Goal: Task Accomplishment & Management: Complete application form

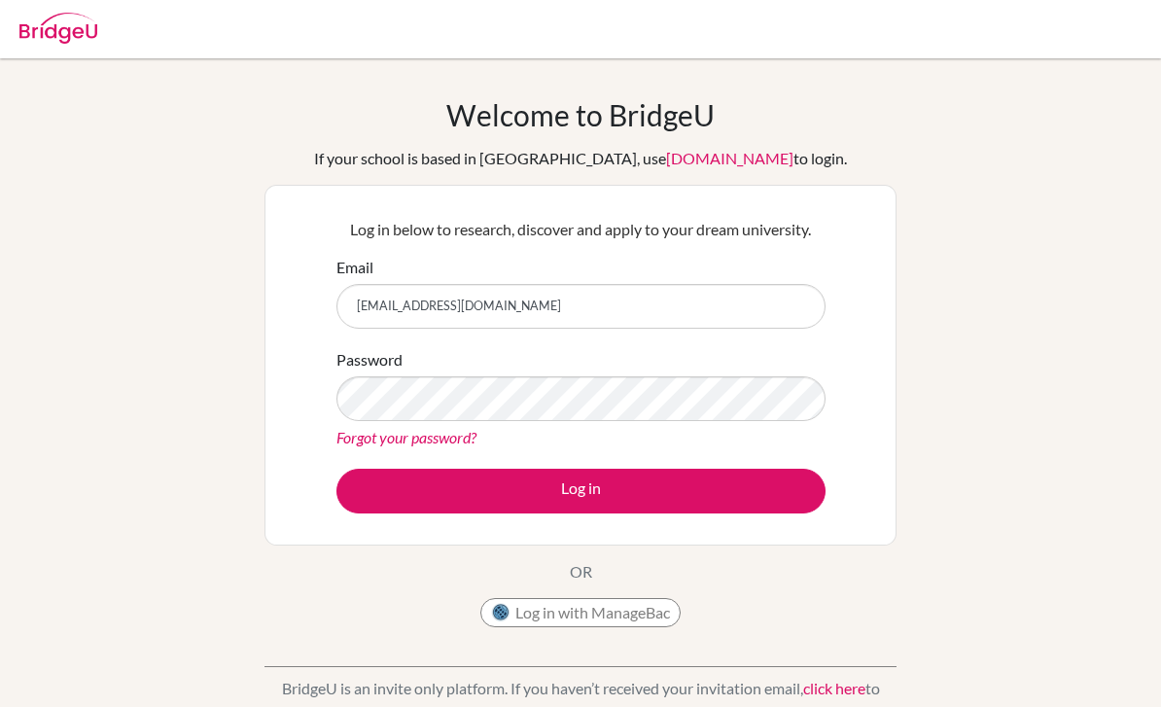
scroll to position [253, 0]
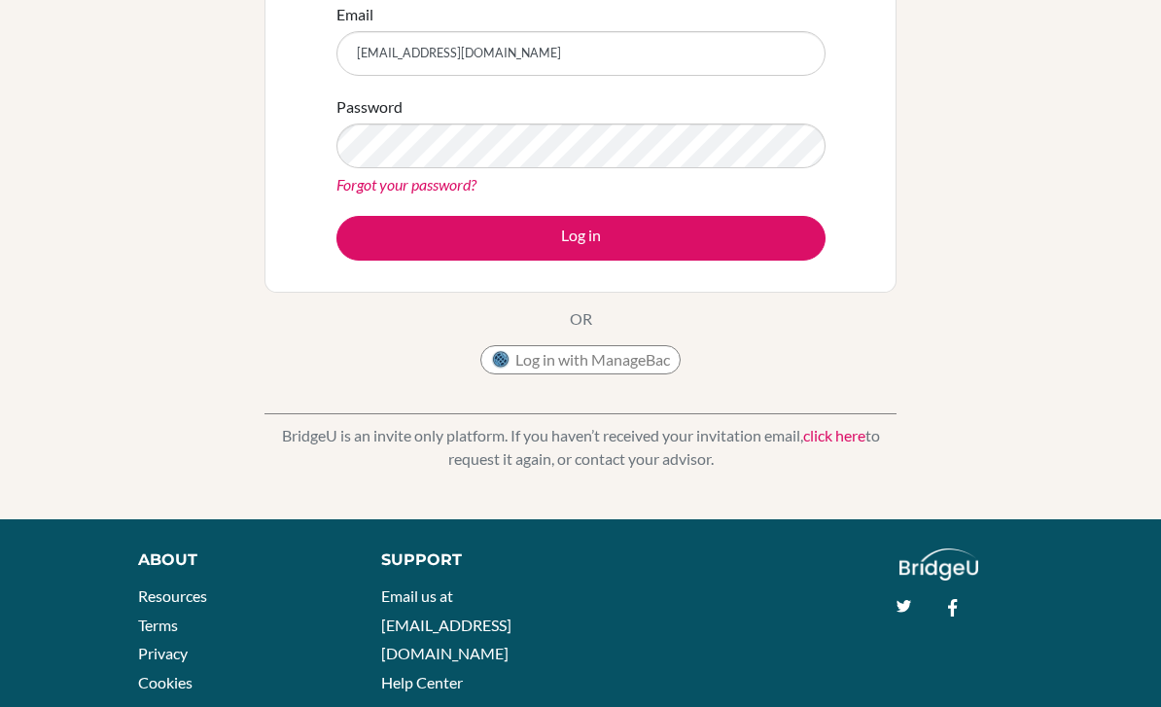
click at [767, 118] on div "Password Forgot your password?" at bounding box center [580, 145] width 489 height 101
click at [714, 225] on button "Log in" at bounding box center [580, 238] width 489 height 45
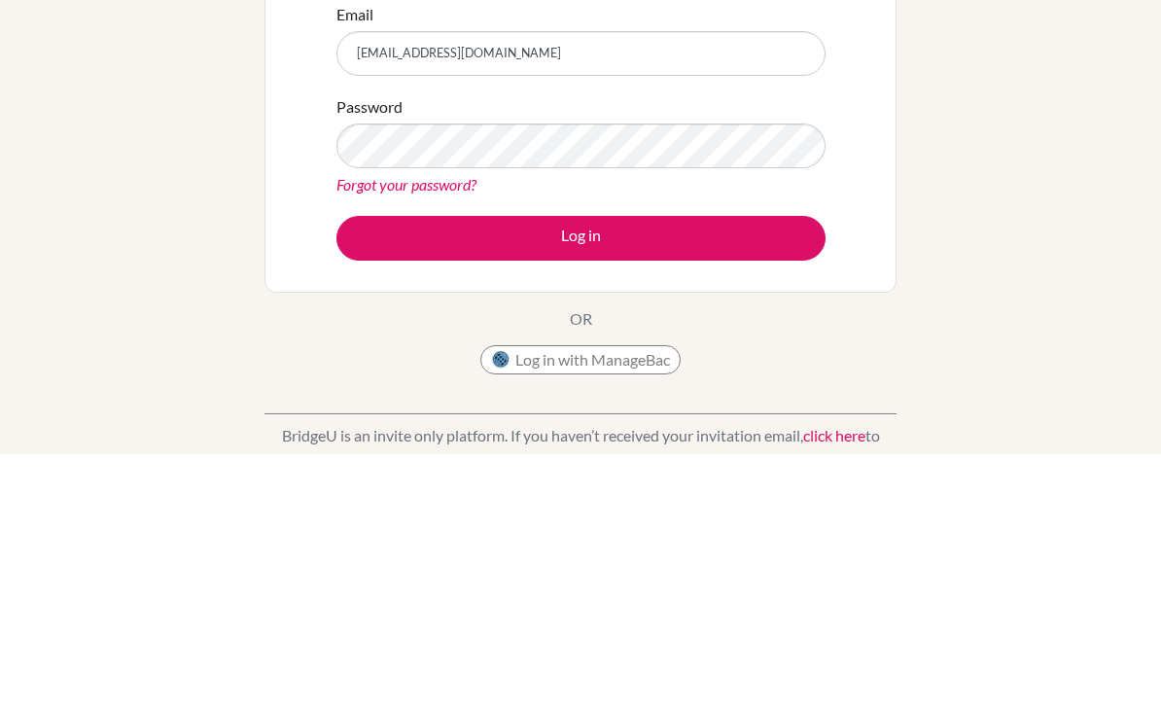
click at [721, 469] on button "Log in" at bounding box center [580, 491] width 489 height 45
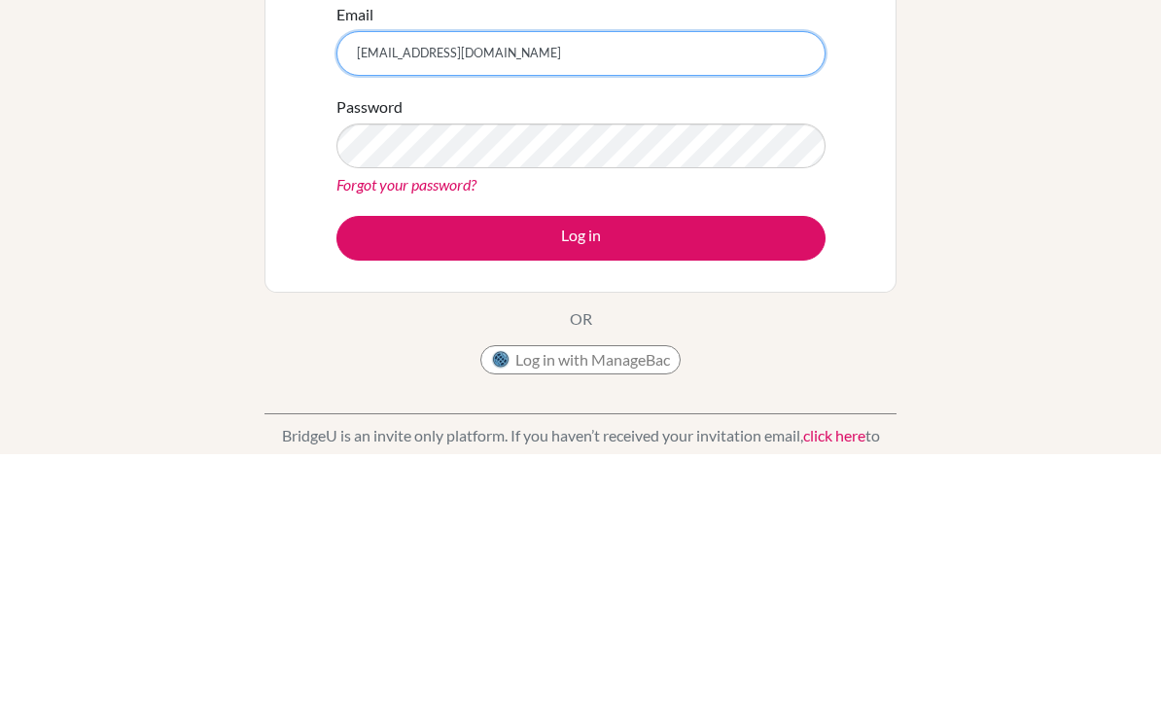
click at [769, 284] on input "rarinfirst@gmail.com" at bounding box center [580, 306] width 489 height 45
click at [763, 284] on input "rarinfirst@gmail.com" at bounding box center [580, 306] width 489 height 45
click at [386, 284] on input "rarinfirst@gmail.com" at bounding box center [580, 306] width 489 height 45
click at [385, 284] on input "rarinfirst@gmail.com" at bounding box center [580, 306] width 489 height 45
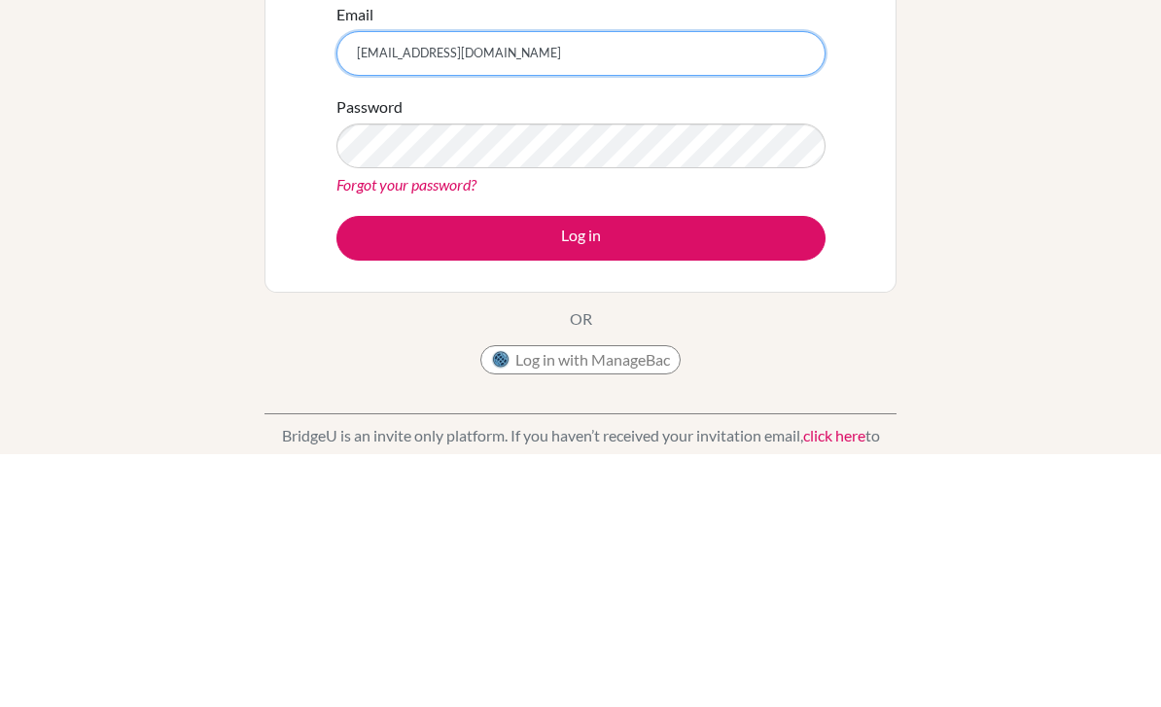
click at [709, 284] on input "rarin.pa2026@kmids.com" at bounding box center [580, 306] width 489 height 45
type input "[EMAIL_ADDRESS][DOMAIN_NAME]"
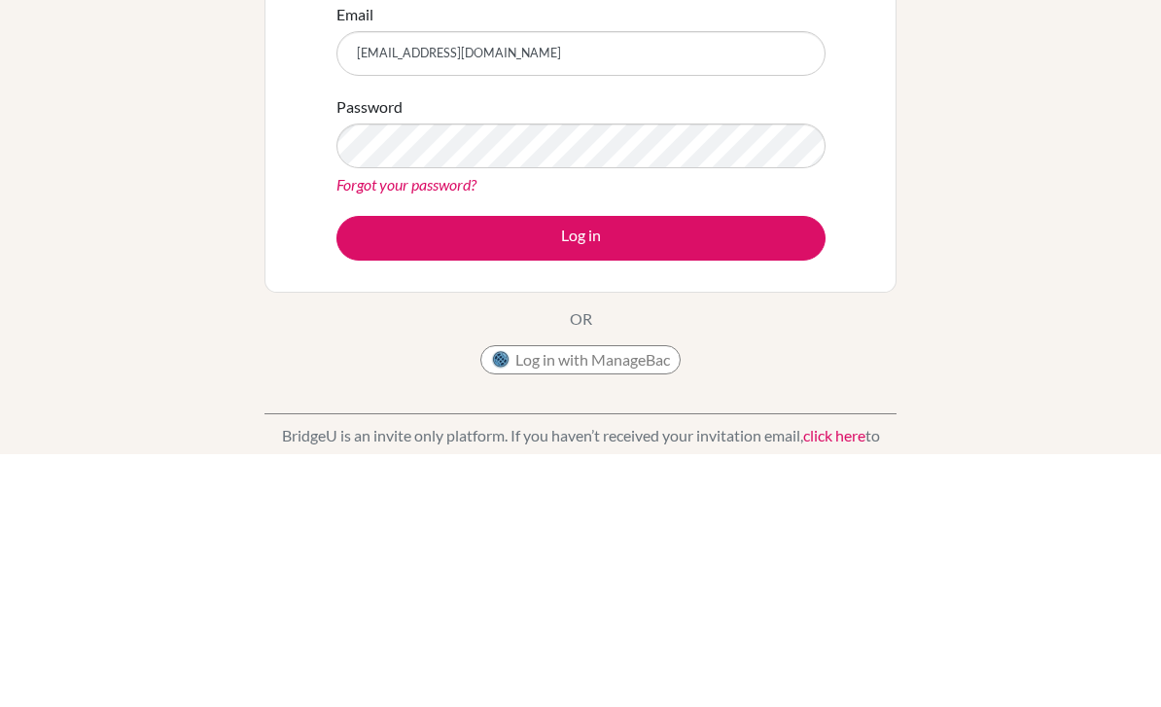
click at [754, 469] on button "Log in" at bounding box center [580, 491] width 489 height 45
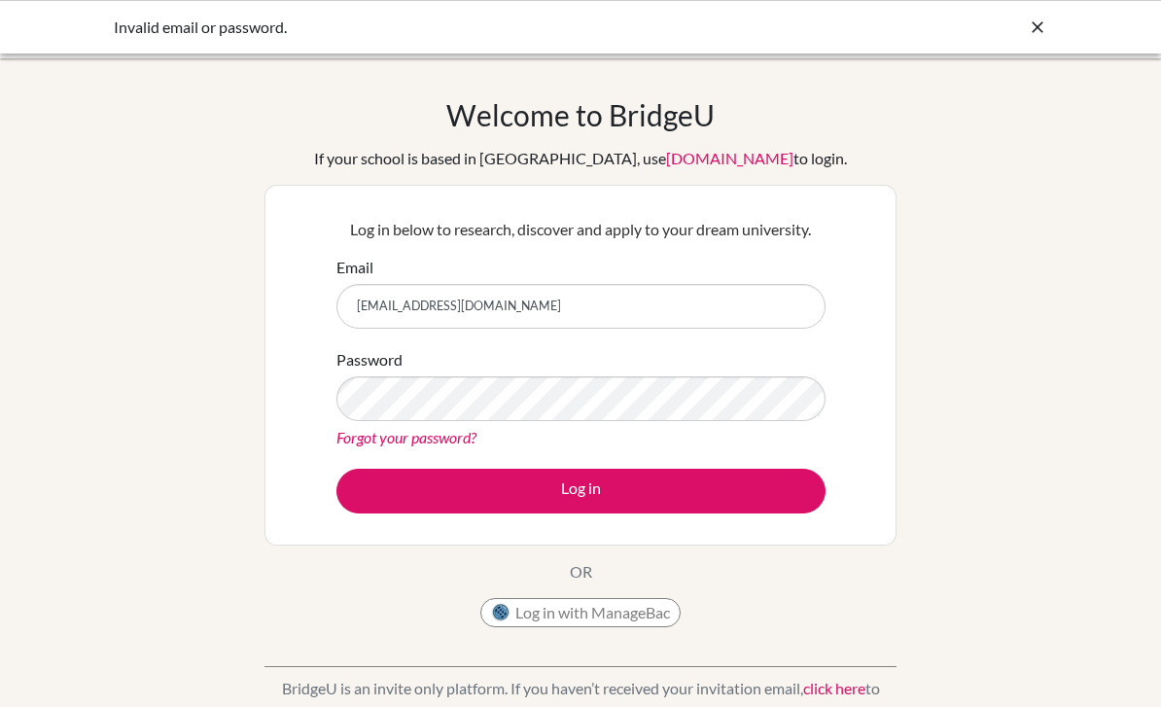
click at [752, 297] on input "rarin.pa2026@kmids.ac.th" at bounding box center [580, 306] width 489 height 45
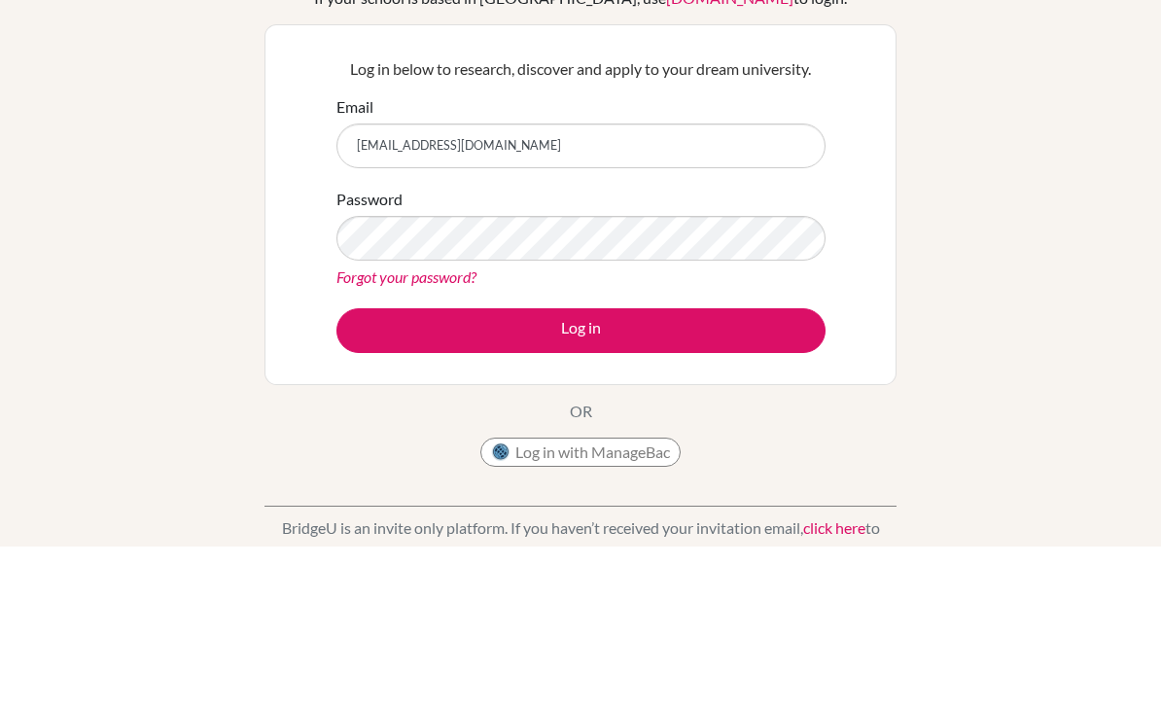
click at [756, 284] on input "rarin.pa2026@kmids.ac.th" at bounding box center [580, 306] width 489 height 45
click at [755, 284] on input "rarin.pa2026@kmids.ac.th" at bounding box center [580, 306] width 489 height 45
type input "r"
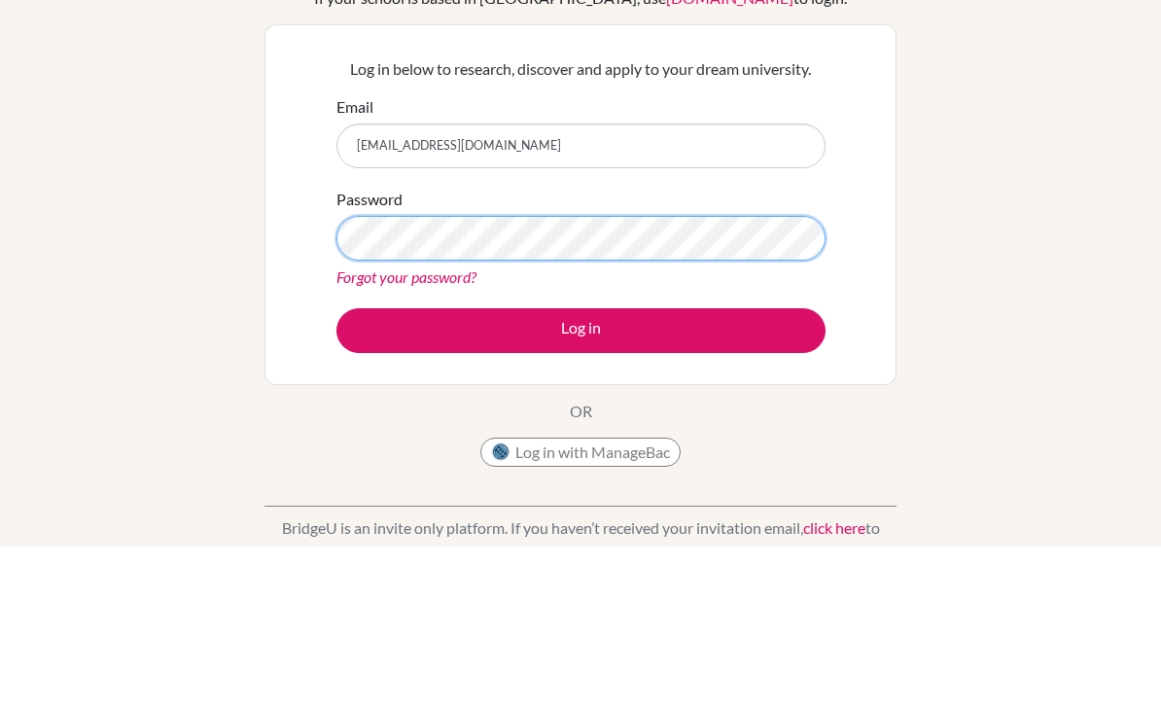
scroll to position [160, 0]
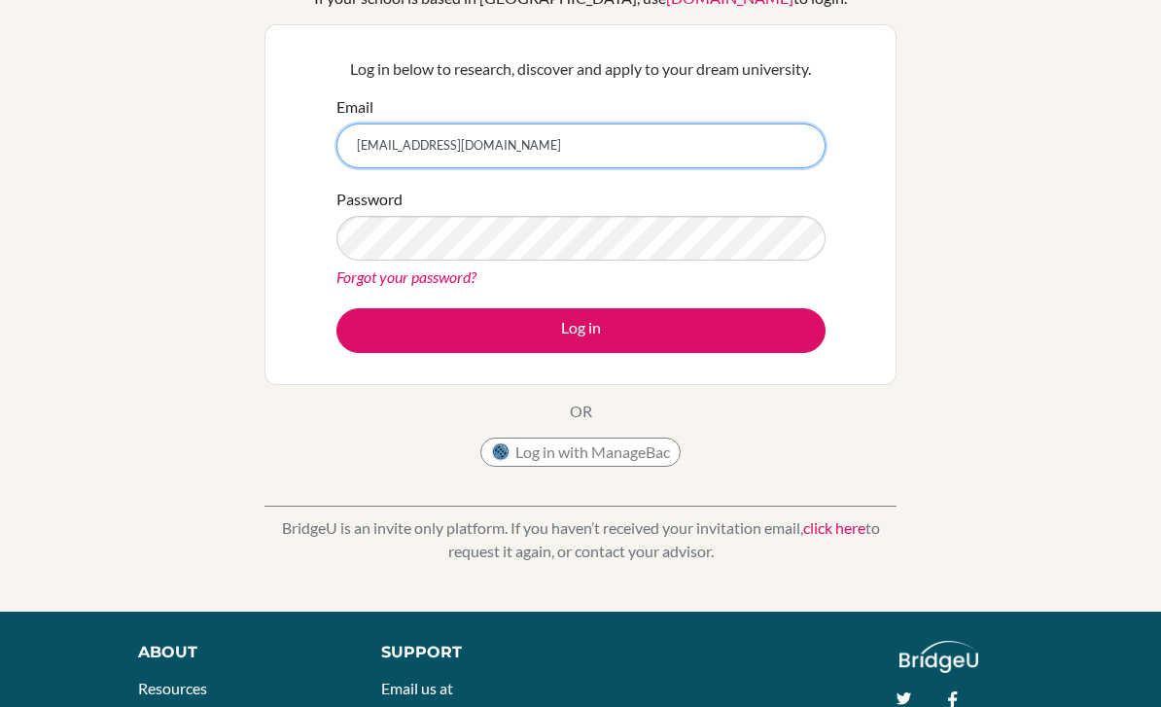
click at [731, 130] on input "[EMAIL_ADDRESS][DOMAIN_NAME]" at bounding box center [580, 145] width 489 height 45
click at [741, 123] on input "[EMAIL_ADDRESS][DOMAIN_NAME]" at bounding box center [580, 145] width 489 height 45
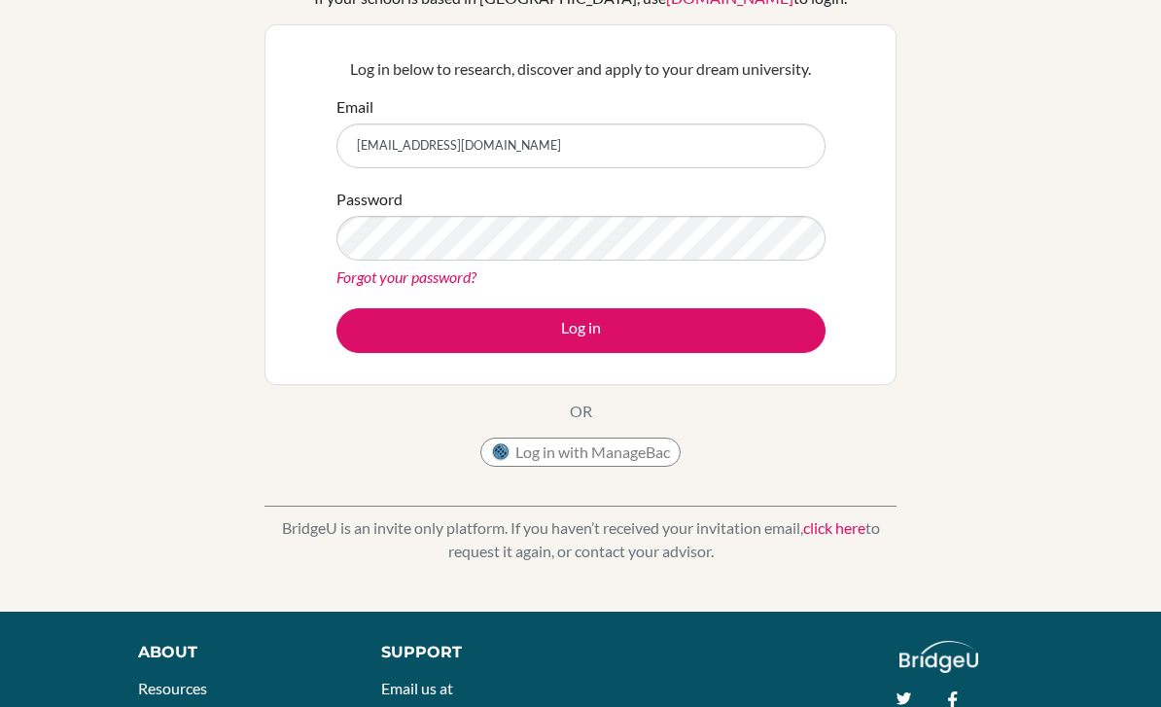
click at [737, 119] on div "Email rarinfirst@gmail.com" at bounding box center [580, 131] width 489 height 73
click at [715, 118] on div "Email rarinfirst@gmail.com" at bounding box center [580, 131] width 489 height 73
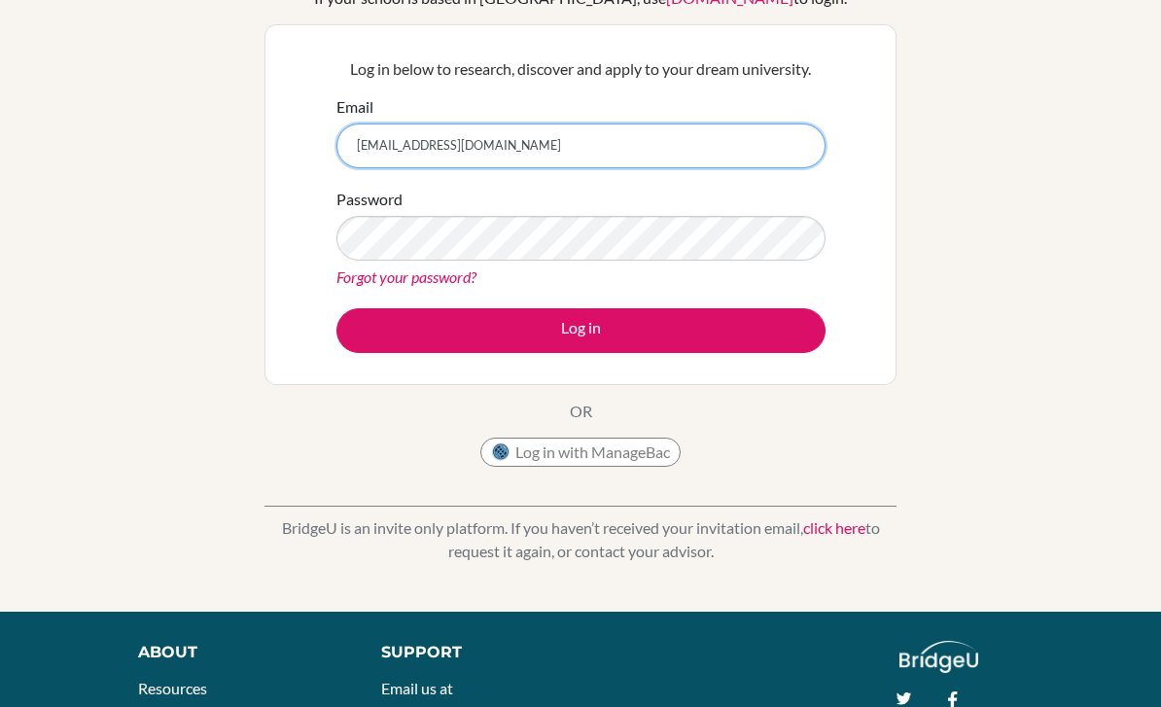
click at [382, 142] on input "rarinfirst@gmail.com" at bounding box center [580, 145] width 489 height 45
click at [382, 141] on input "rarinfirst@gmail.com" at bounding box center [580, 145] width 489 height 45
click at [374, 149] on input "rarinfirst@gmail.com" at bounding box center [580, 145] width 489 height 45
click at [436, 165] on input "rarinfirst@gmail.com" at bounding box center [580, 145] width 489 height 45
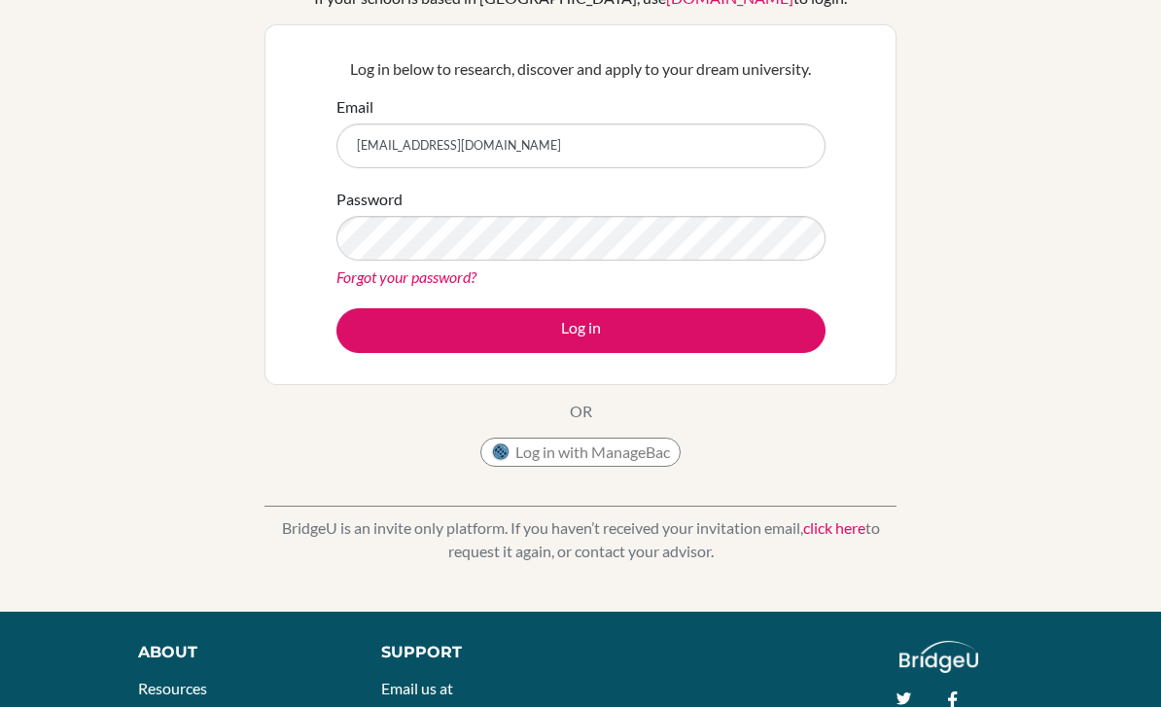
click at [438, 168] on form "Email rarinfirst@gmail.com Password Forgot your password? Log in" at bounding box center [580, 224] width 489 height 258
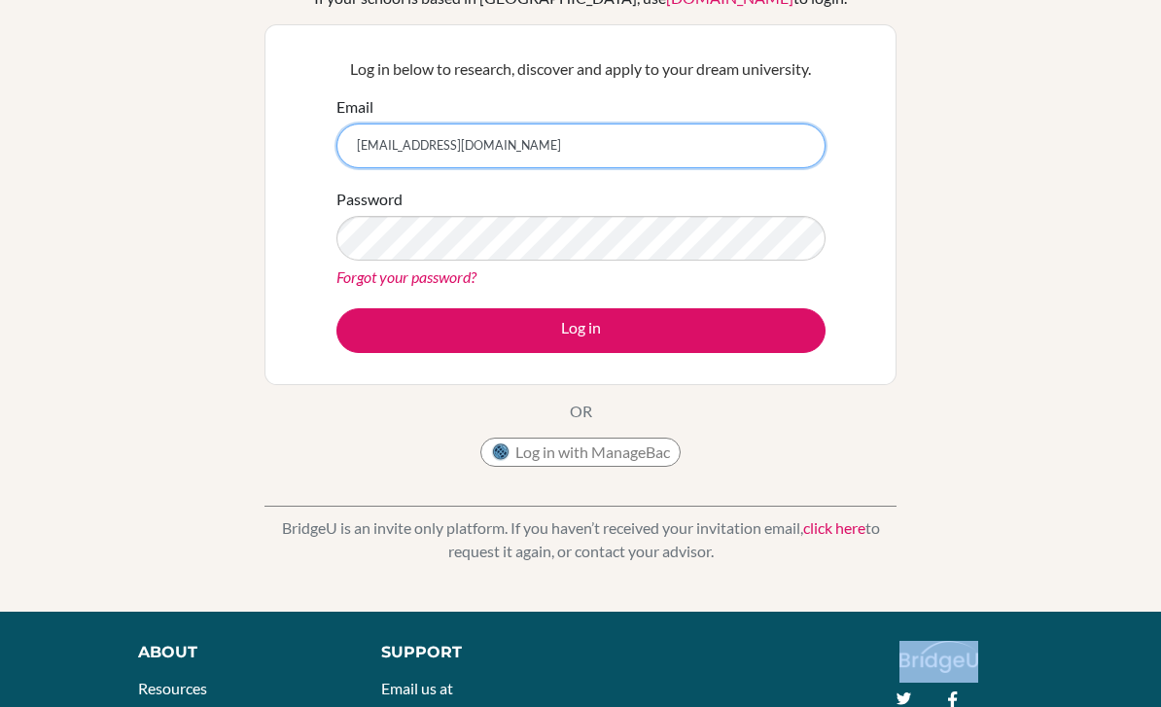
click at [450, 151] on input "rarinfirst@gmail.com" at bounding box center [580, 145] width 489 height 45
click at [614, 143] on input "rarin.pa26@kmids.com" at bounding box center [580, 145] width 489 height 45
type input "[EMAIL_ADDRESS][DOMAIN_NAME]"
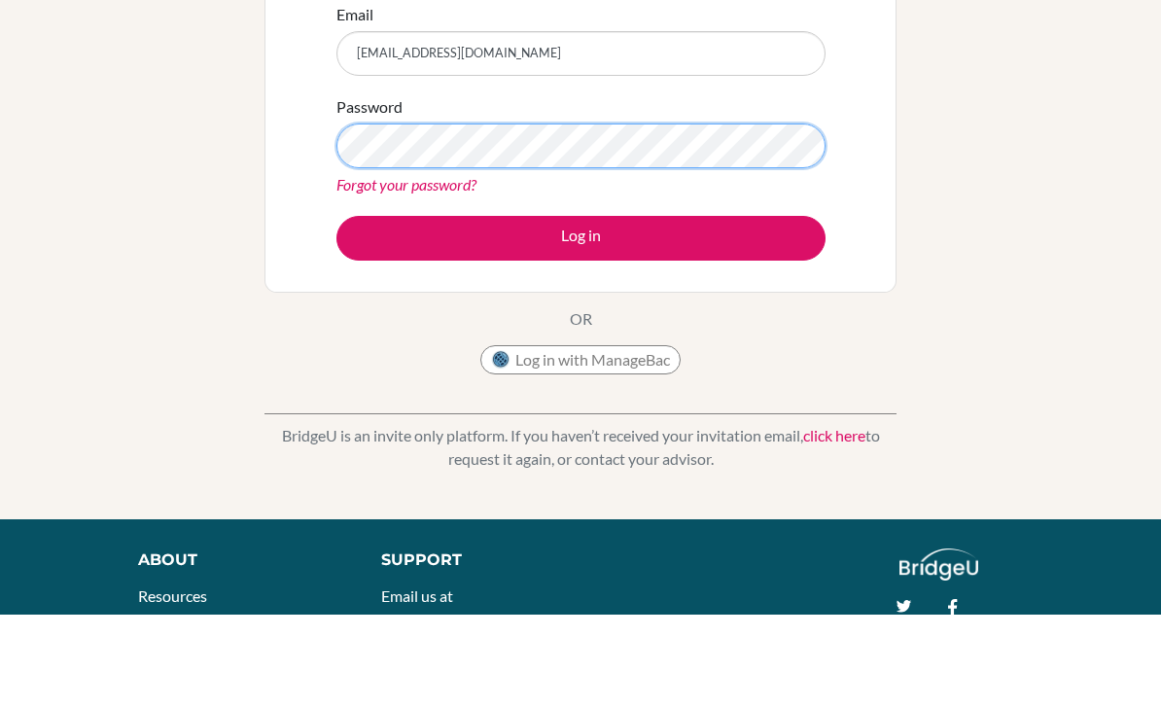
click at [580, 308] on button "Log in" at bounding box center [580, 330] width 489 height 45
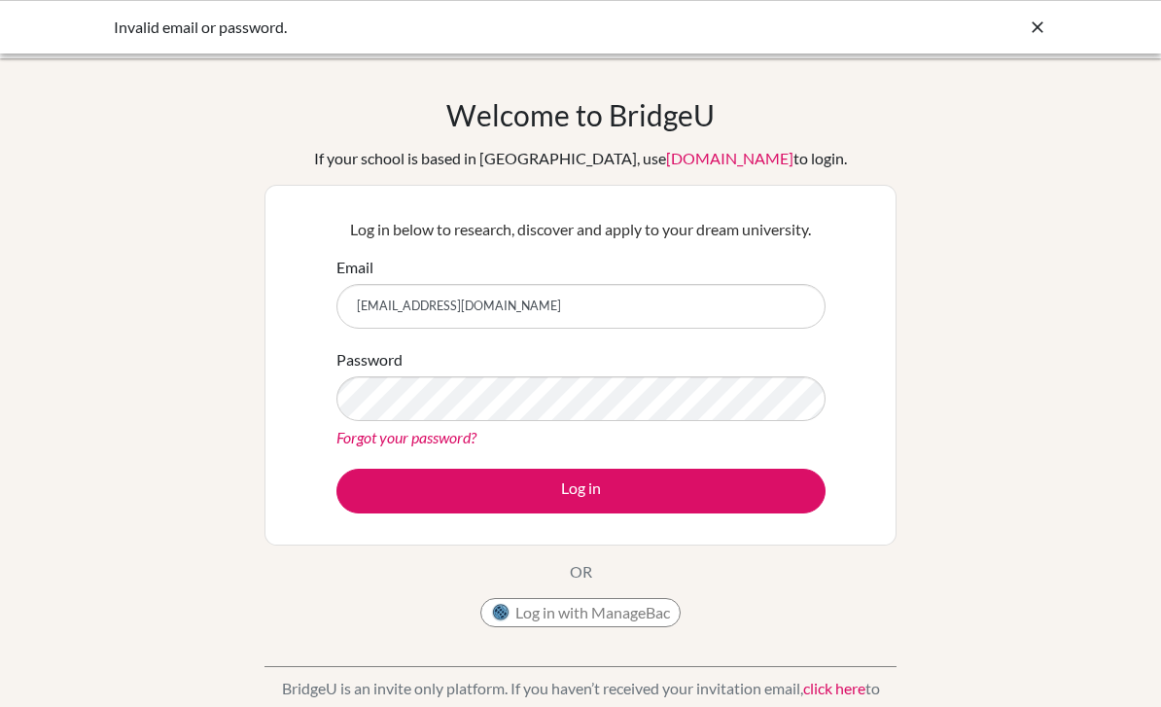
click at [709, 303] on input "[EMAIL_ADDRESS][DOMAIN_NAME]" at bounding box center [580, 306] width 489 height 45
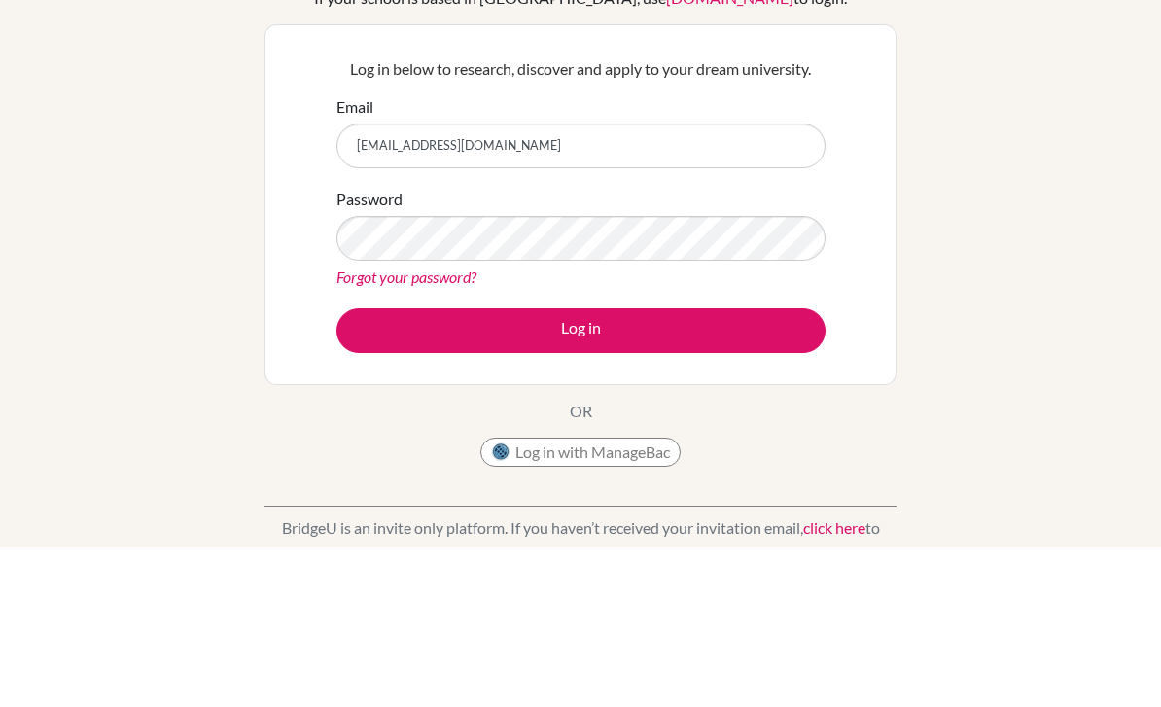
type input "[EMAIL_ADDRESS][DOMAIN_NAME]"
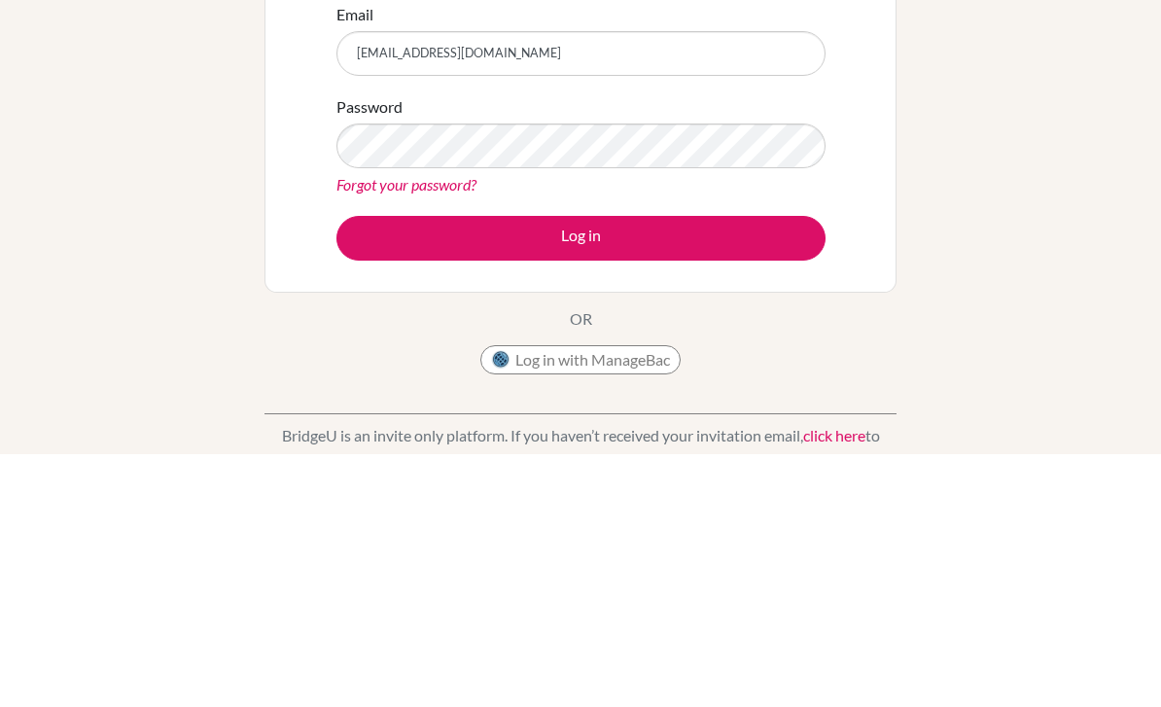
click at [784, 469] on button "Log in" at bounding box center [580, 491] width 489 height 45
